Goal: Task Accomplishment & Management: Manage account settings

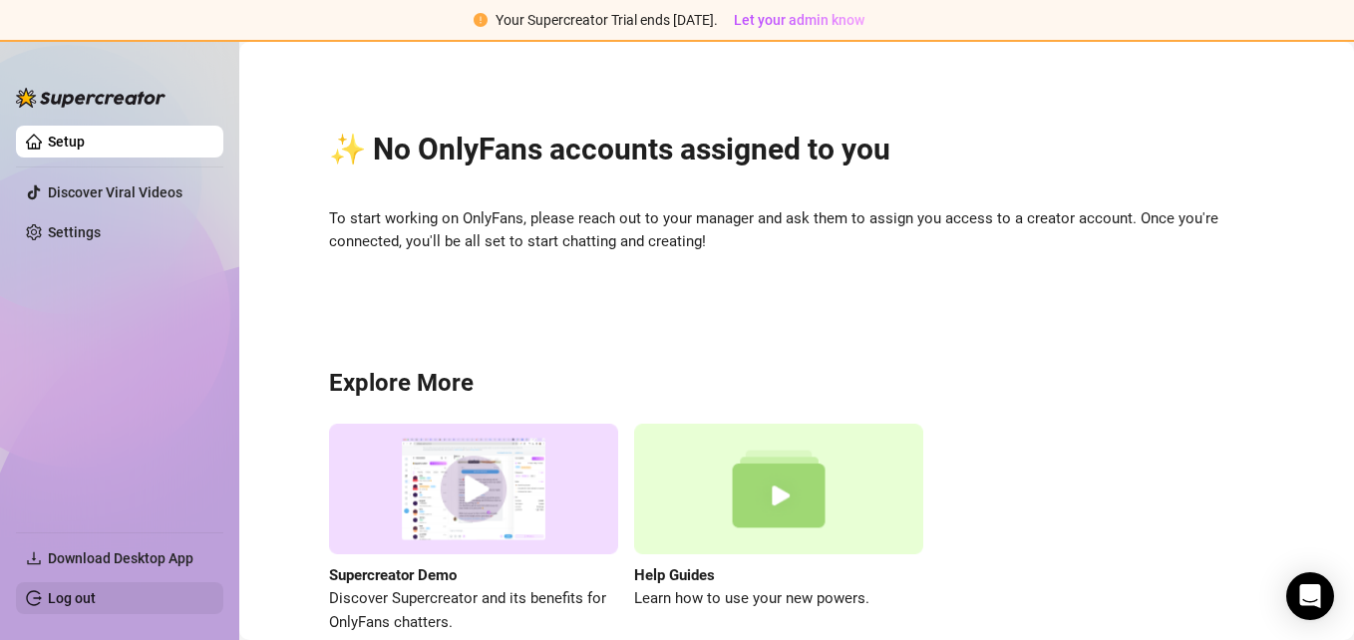
click at [62, 602] on link "Log out" at bounding box center [72, 598] width 48 height 16
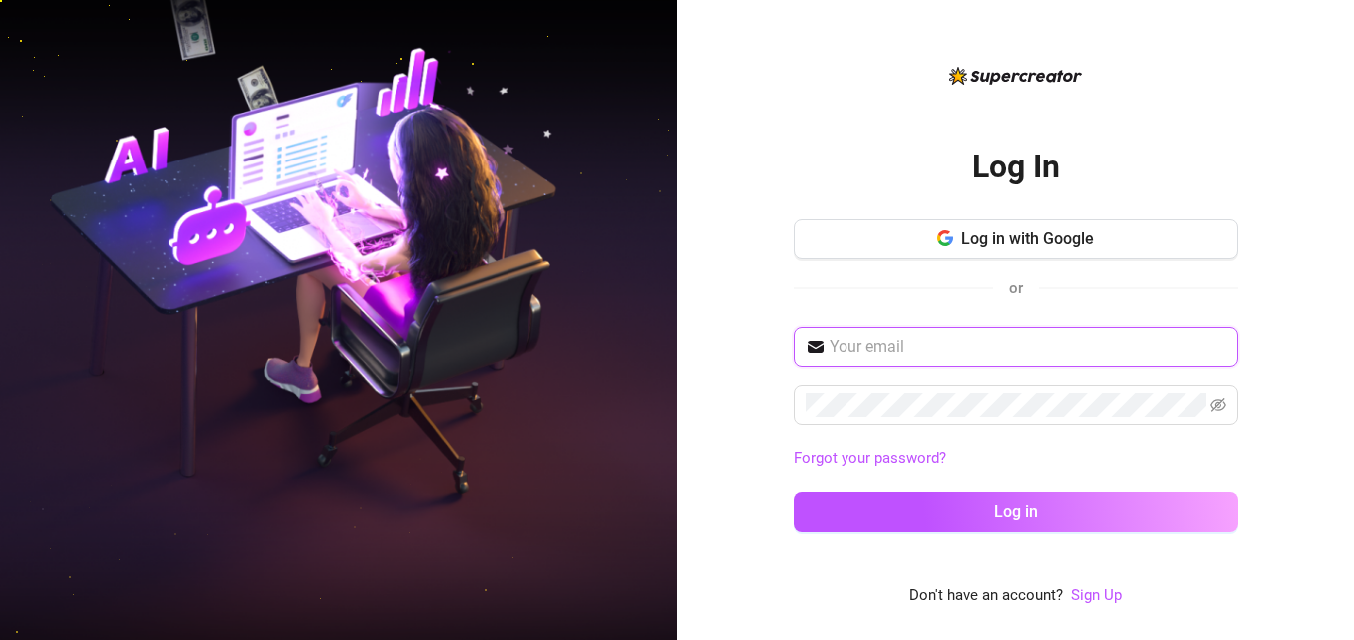
click at [1006, 340] on input "text" at bounding box center [1027, 347] width 397 height 24
type input "[EMAIL_ADDRESS][DOMAIN_NAME]"
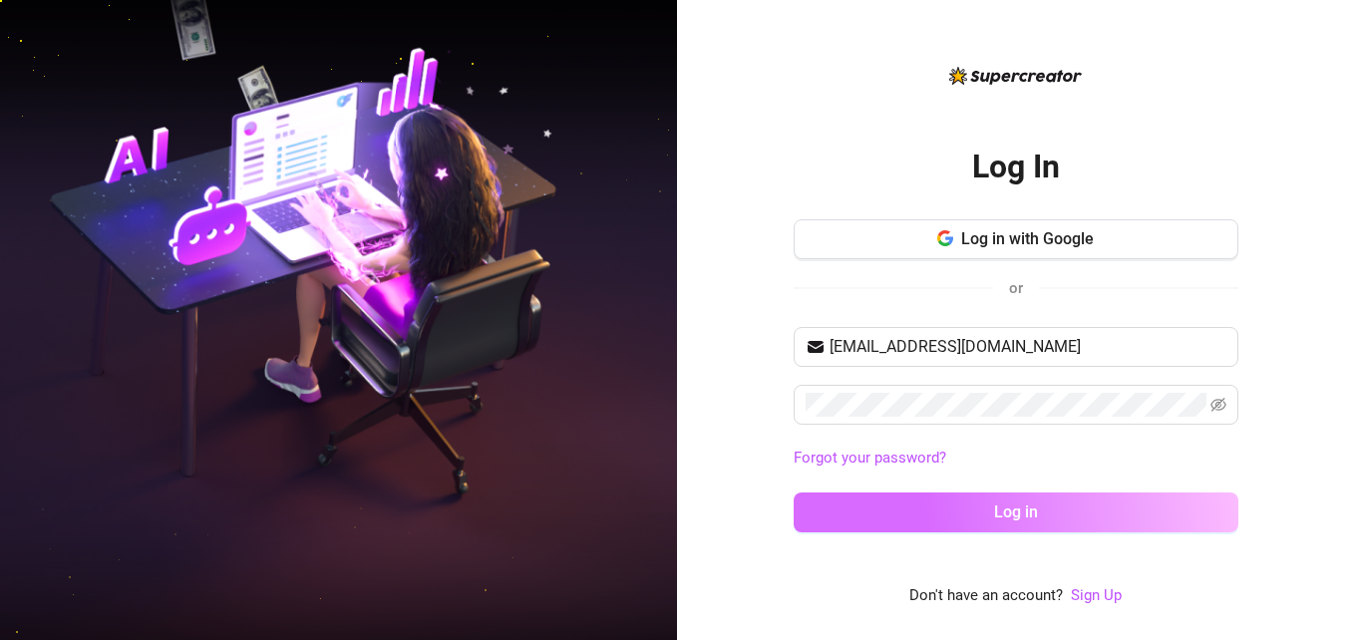
click at [1004, 523] on button "Log in" at bounding box center [1015, 512] width 445 height 40
